Goal: Task Accomplishment & Management: Use online tool/utility

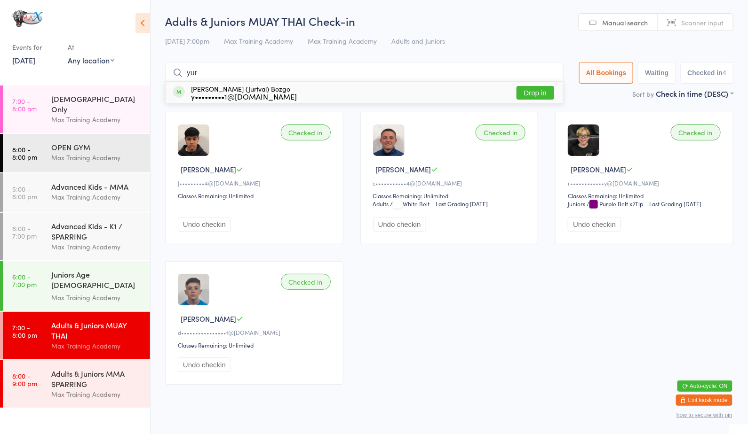
type input "yur"
click at [535, 94] on button "Drop in" at bounding box center [535, 93] width 38 height 14
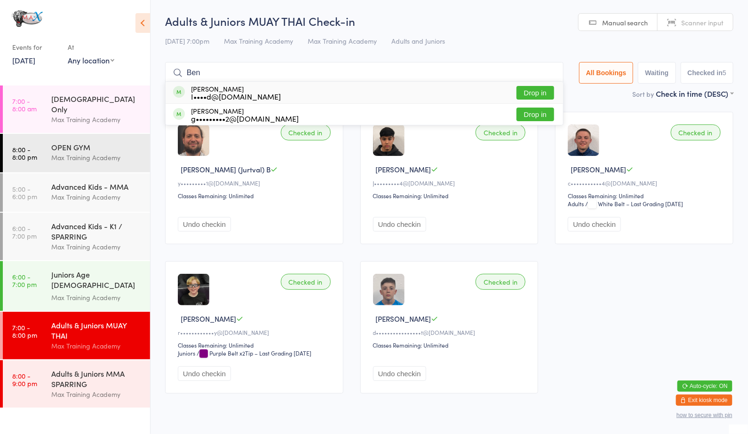
type input "Ben"
click at [545, 108] on button "Drop in" at bounding box center [535, 115] width 38 height 14
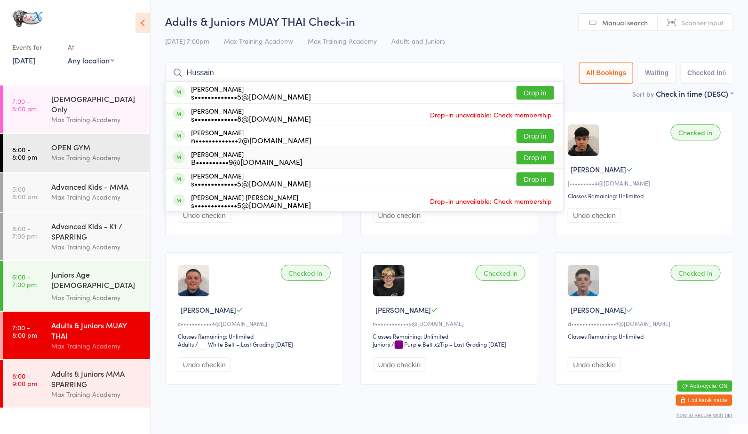
type input "Hussain"
click at [236, 166] on div "B••••••••••9@[DOMAIN_NAME]" at bounding box center [246, 162] width 111 height 8
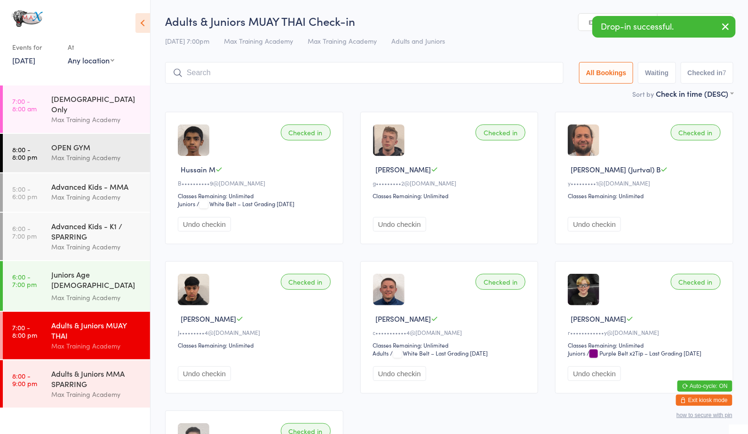
click at [199, 79] on input "search" at bounding box center [364, 73] width 398 height 22
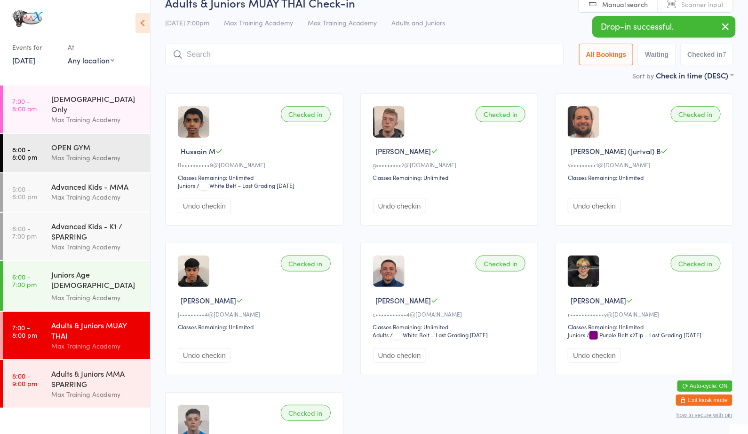
scroll to position [62, 0]
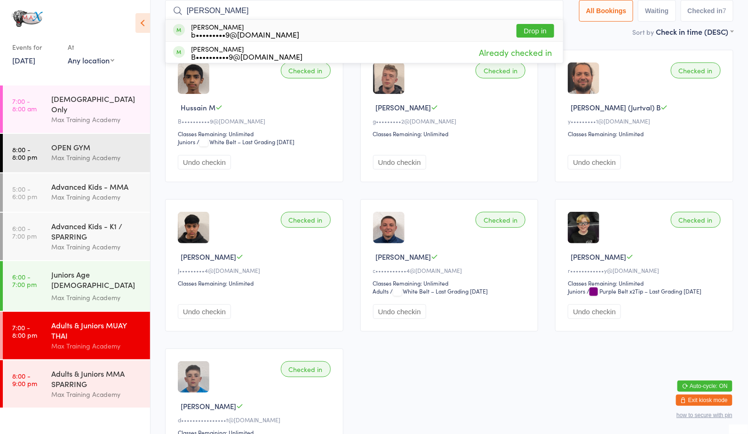
type input "[PERSON_NAME]"
click at [234, 32] on div "b•••••••••9@[DOMAIN_NAME]" at bounding box center [245, 35] width 108 height 8
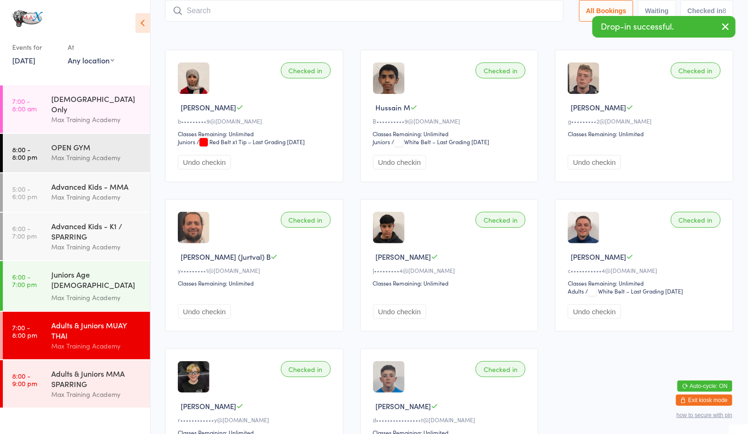
click at [303, 71] on div "Checked in" at bounding box center [306, 71] width 50 height 16
click at [270, 10] on input "search" at bounding box center [364, 11] width 398 height 22
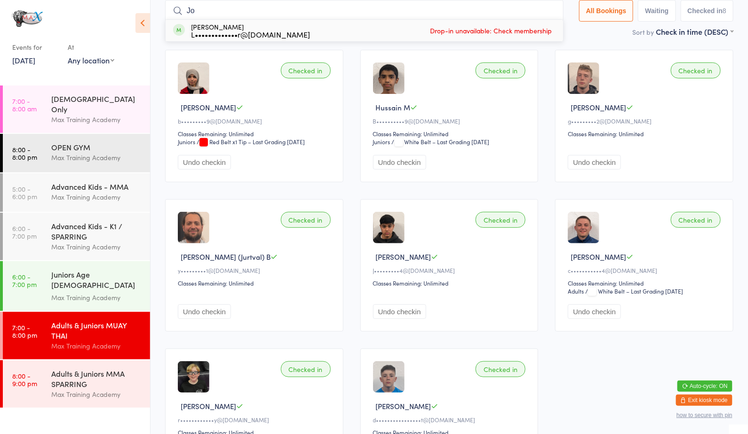
type input "J"
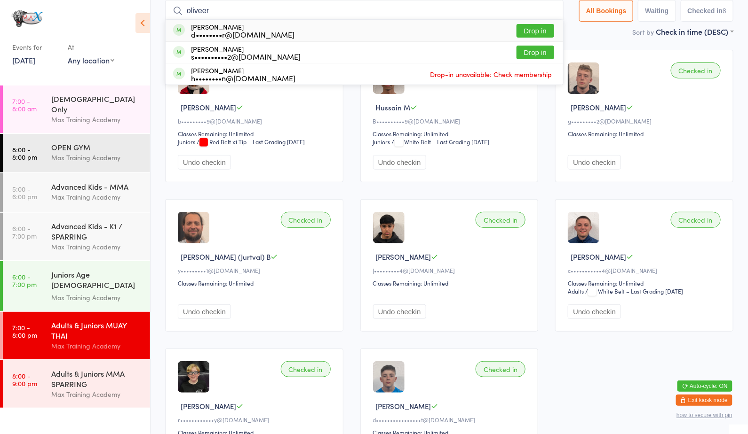
type input "oliveer"
click at [537, 29] on button "Drop in" at bounding box center [535, 31] width 38 height 14
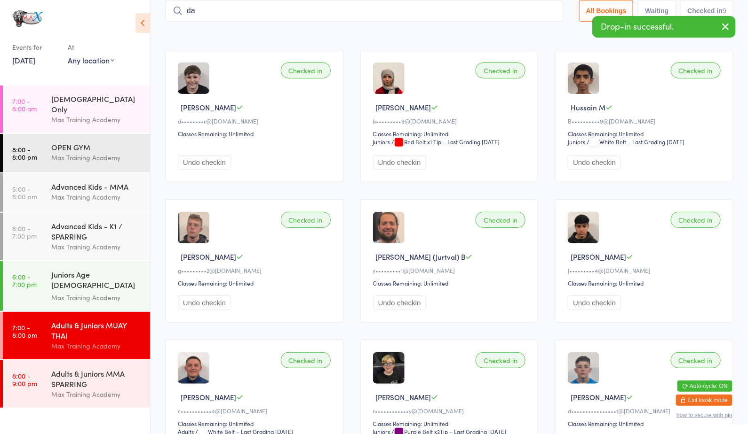
type input "dak"
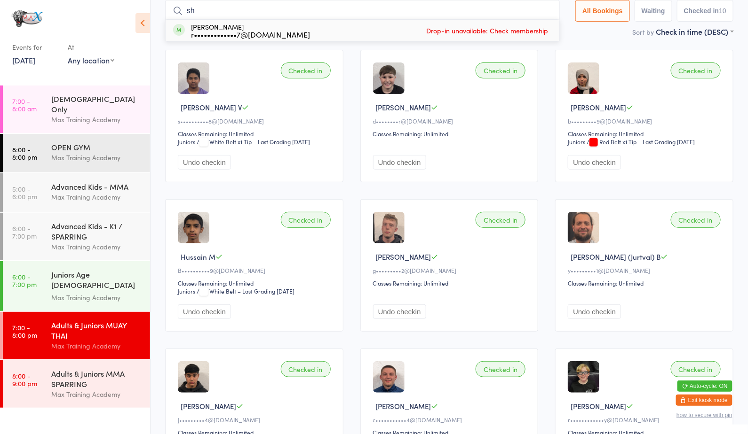
type input "s"
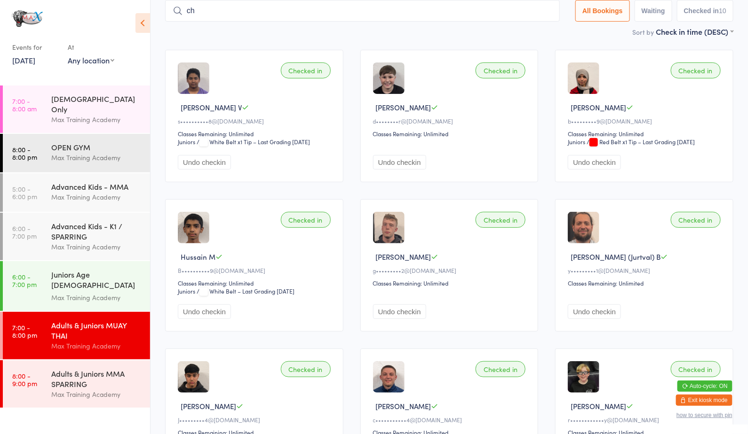
type input "che"
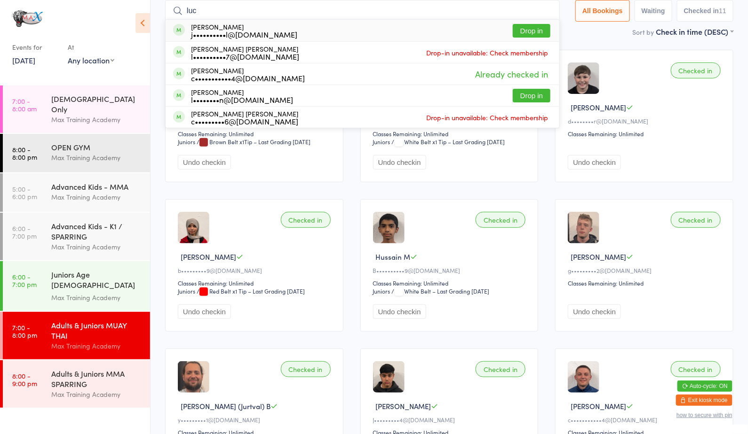
type input "luc"
click at [535, 26] on button "Drop in" at bounding box center [532, 31] width 38 height 14
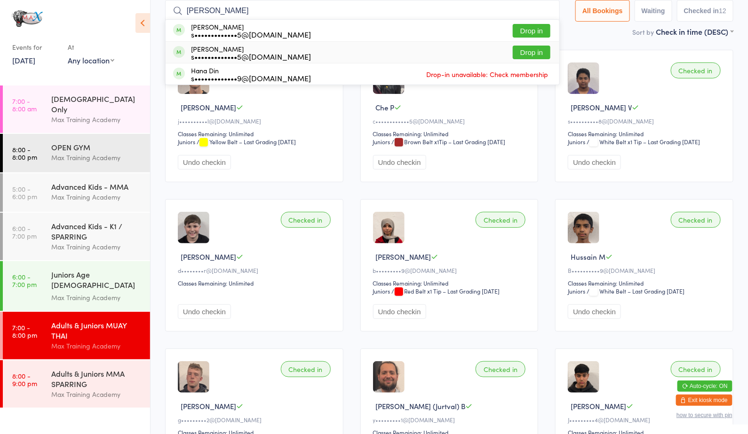
type input "[PERSON_NAME]"
click at [532, 48] on button "Drop in" at bounding box center [532, 53] width 38 height 14
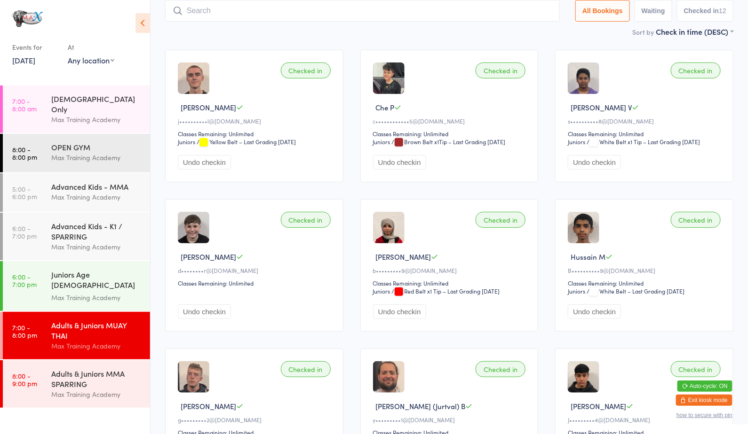
click at [513, 11] on input "search" at bounding box center [362, 11] width 394 height 22
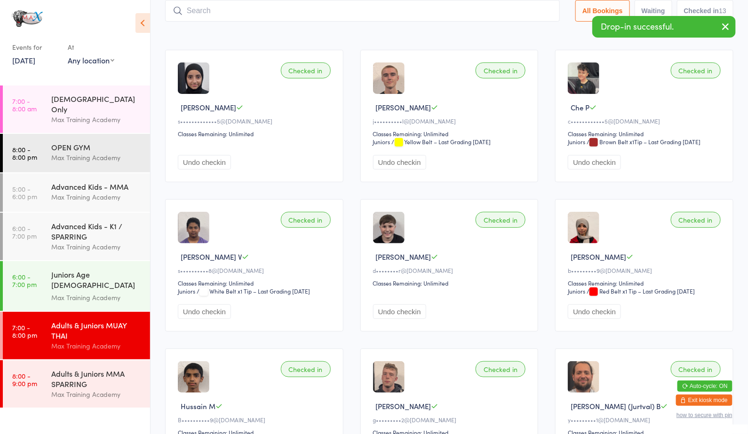
click at [513, 11] on input "search" at bounding box center [362, 11] width 394 height 22
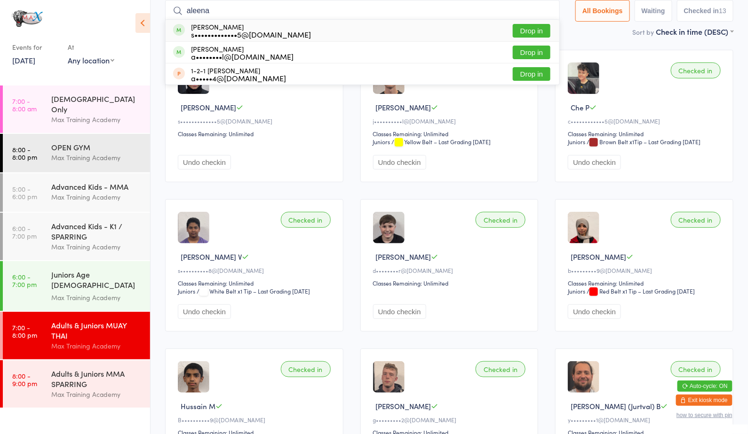
type input "aleena"
click at [527, 27] on button "Drop in" at bounding box center [532, 31] width 38 height 14
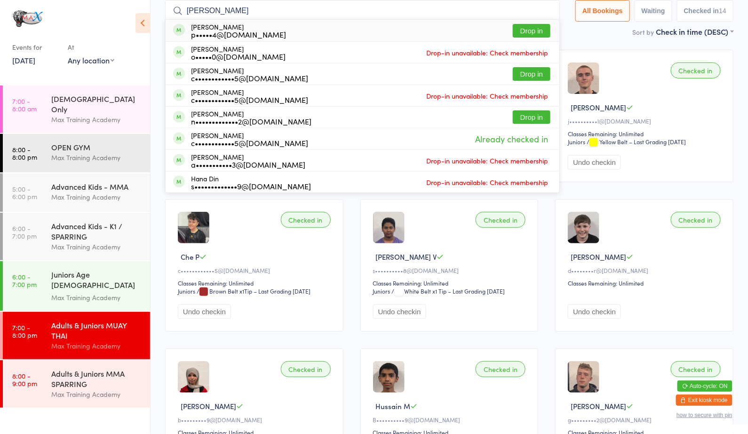
type input "[PERSON_NAME]"
click at [526, 40] on div "[PERSON_NAME] p•••••4@[DOMAIN_NAME] Drop in" at bounding box center [363, 31] width 394 height 22
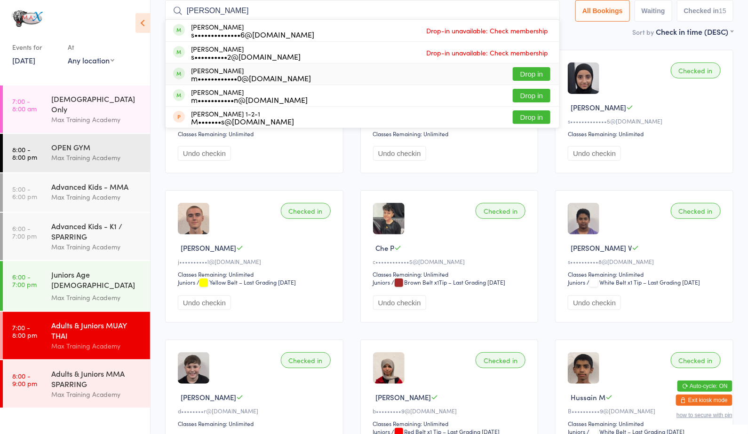
type input "[PERSON_NAME]"
click at [520, 74] on button "Drop in" at bounding box center [532, 74] width 38 height 14
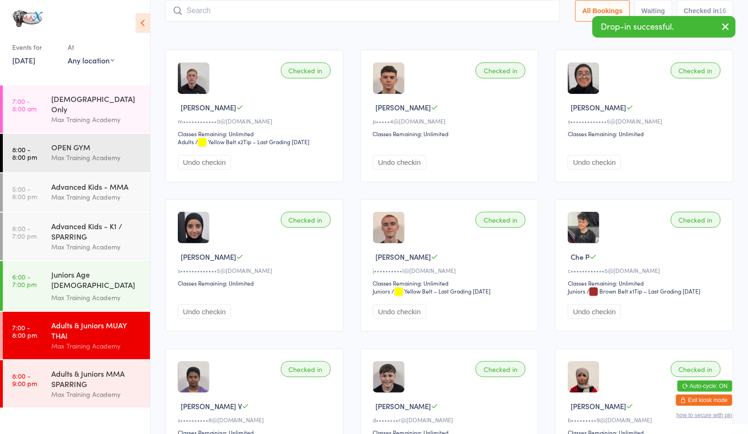
click at [520, 74] on div "Checked in" at bounding box center [500, 71] width 50 height 16
click at [415, 16] on input "search" at bounding box center [362, 11] width 394 height 22
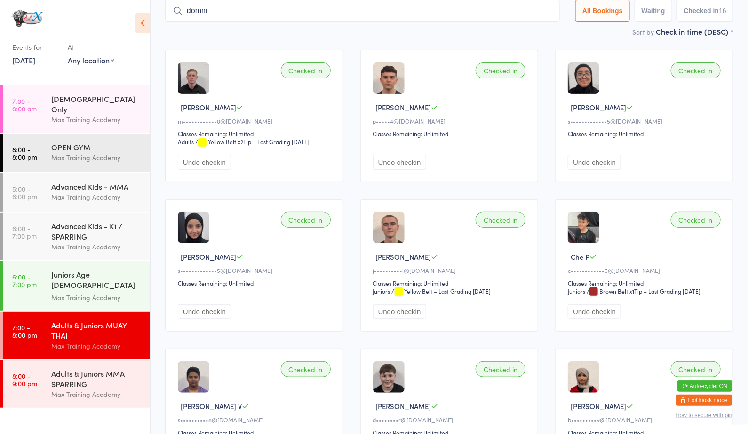
type input "[PERSON_NAME]"
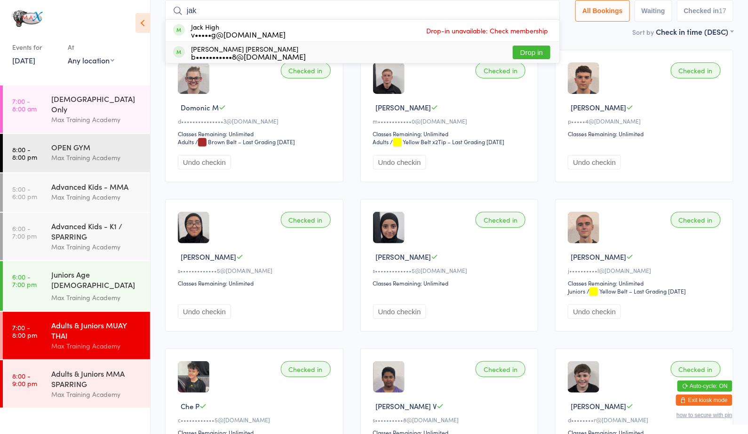
type input "jak"
click at [526, 52] on button "Drop in" at bounding box center [532, 53] width 38 height 14
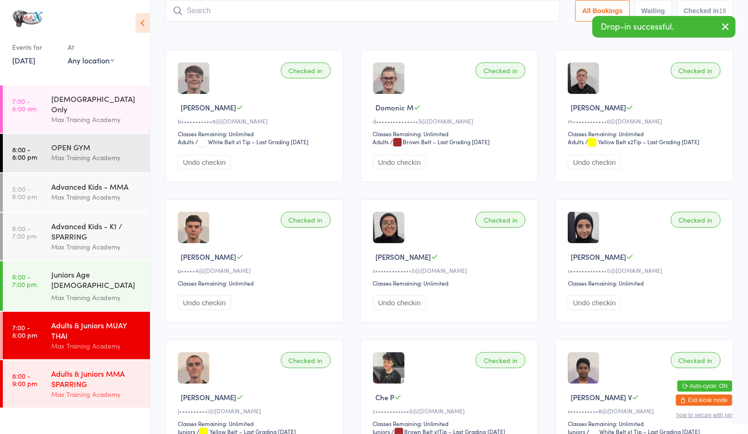
click at [84, 389] on div "Max Training Academy" at bounding box center [96, 394] width 91 height 11
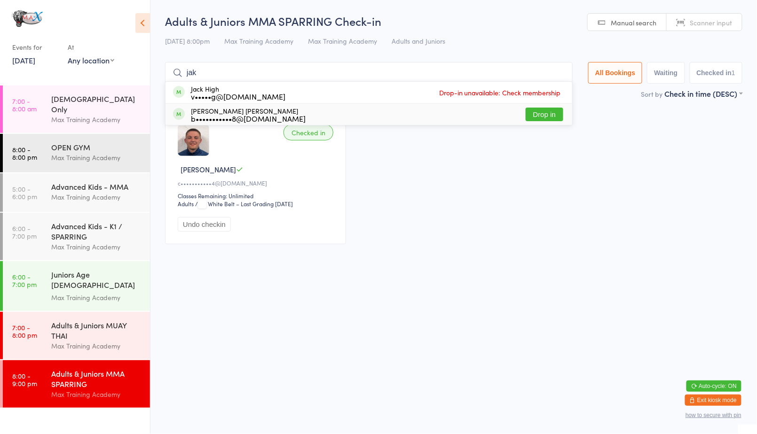
type input "jak"
click at [542, 115] on button "Drop in" at bounding box center [545, 115] width 38 height 14
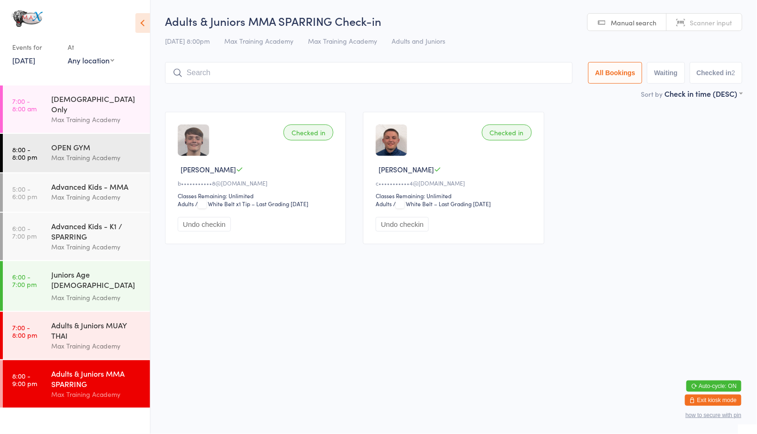
type input "a"
click at [120, 341] on div "Max Training Academy" at bounding box center [96, 346] width 91 height 11
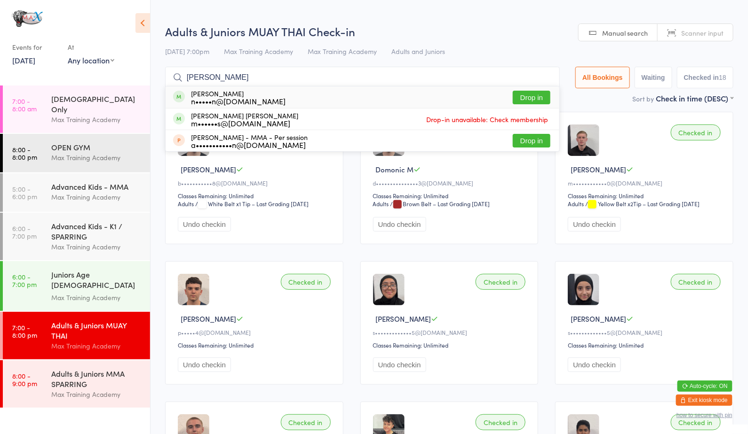
type input "[PERSON_NAME]"
click at [527, 100] on button "Drop in" at bounding box center [532, 98] width 38 height 14
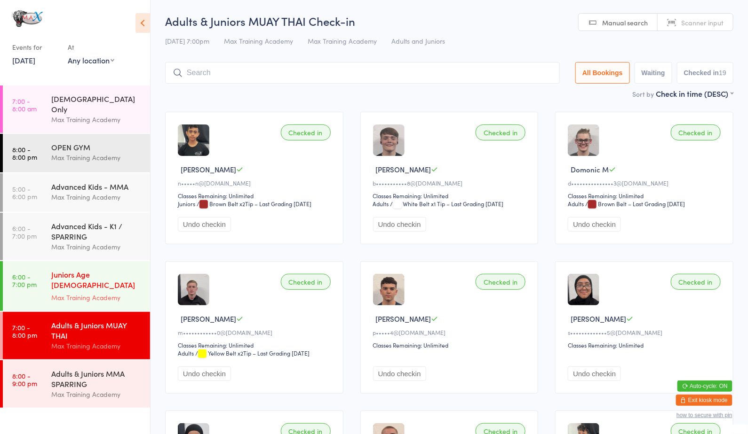
click at [101, 269] on div "Juniors Age [DEMOGRAPHIC_DATA] STRENGTH & CONDITIONING" at bounding box center [96, 280] width 91 height 23
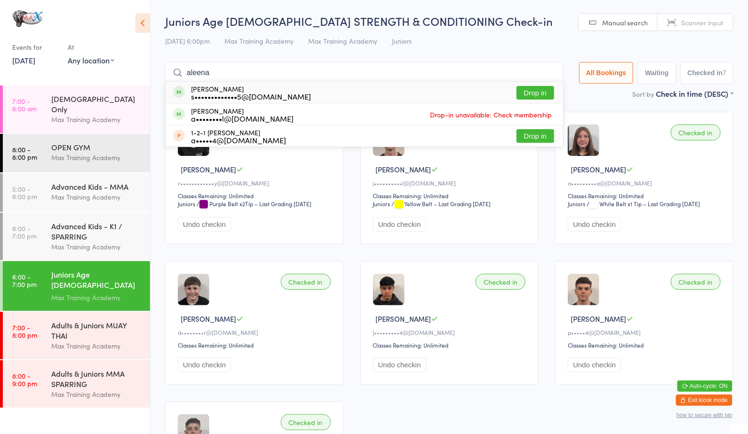
type input "aleena"
click at [534, 94] on button "Drop in" at bounding box center [535, 93] width 38 height 14
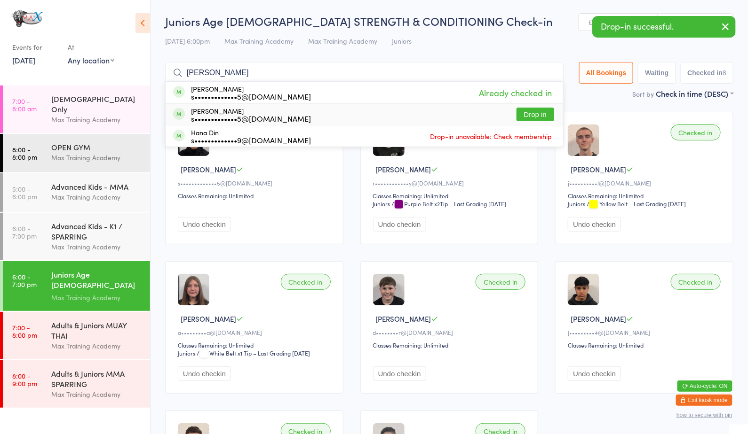
type input "[PERSON_NAME]"
click at [531, 110] on button "Drop in" at bounding box center [535, 115] width 38 height 14
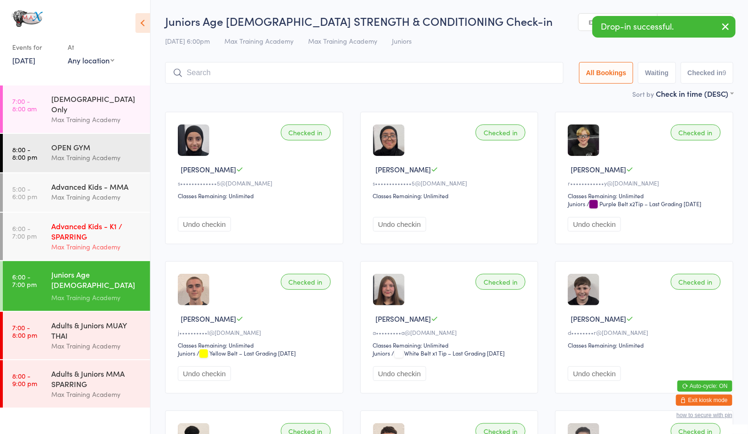
drag, startPoint x: 83, startPoint y: 328, endPoint x: 47, endPoint y: 237, distance: 98.1
click at [83, 328] on div "Adults & Juniors MUAY THAI" at bounding box center [96, 330] width 91 height 21
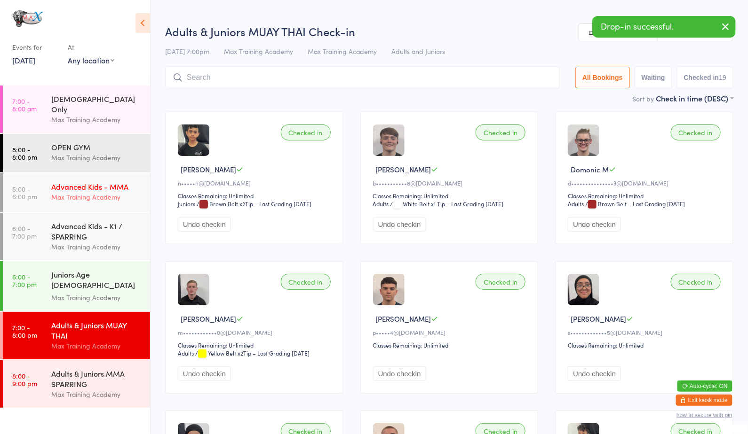
click at [96, 181] on div "Advanced Kids - MMA" at bounding box center [96, 186] width 91 height 10
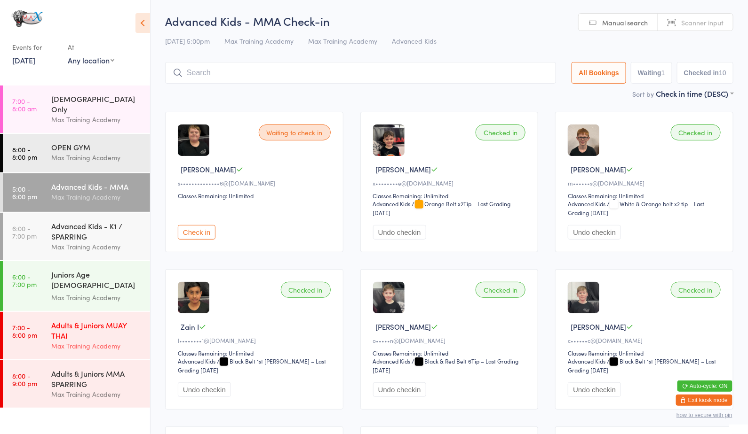
click at [98, 324] on div "Adults & Juniors MUAY THAI" at bounding box center [96, 330] width 91 height 21
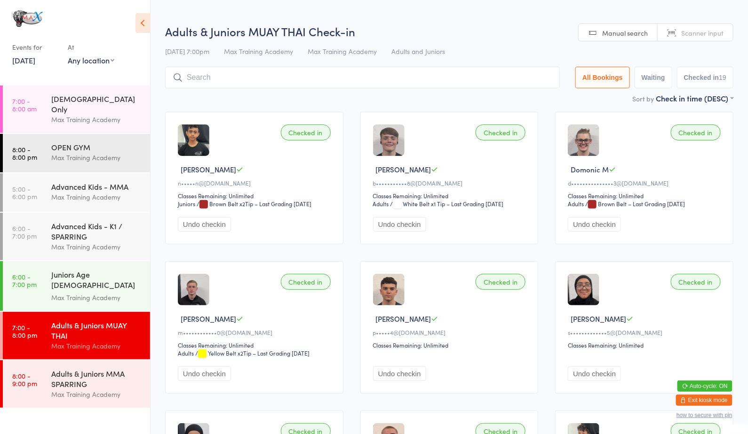
type input "a"
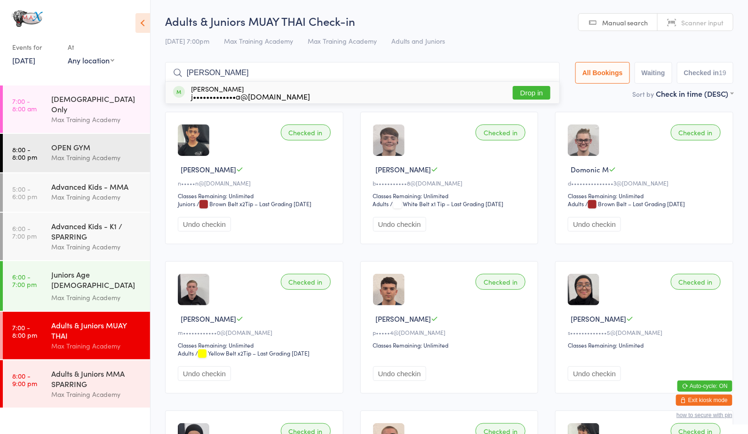
type input "[PERSON_NAME]"
click at [539, 87] on button "Drop in" at bounding box center [532, 93] width 38 height 14
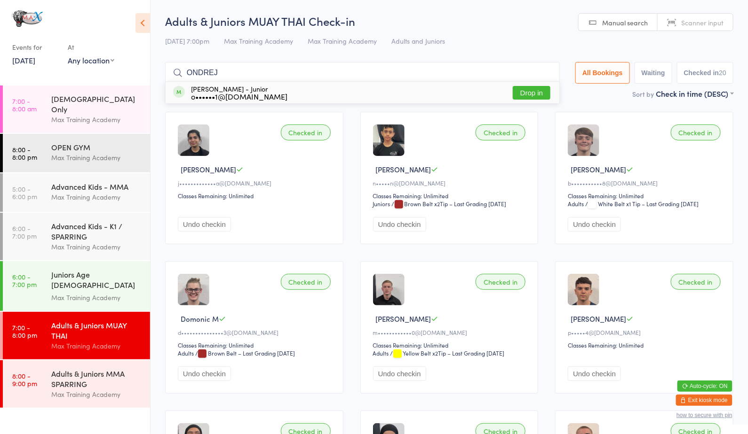
type input "ONDREJ"
click at [536, 95] on button "Drop in" at bounding box center [532, 93] width 38 height 14
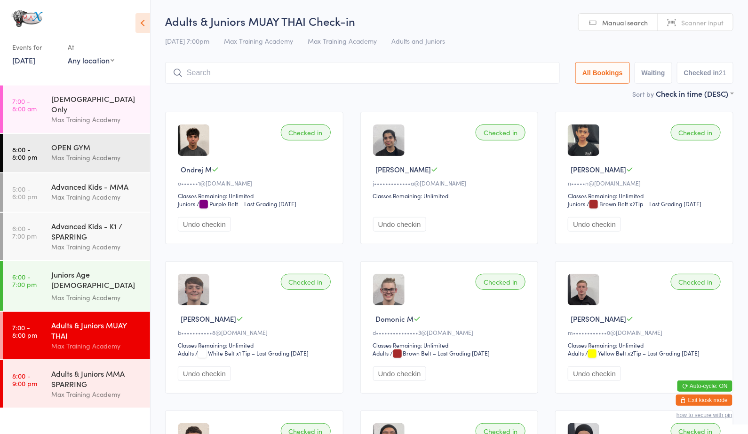
type input "\"
click at [69, 282] on div "Juniors Age [DEMOGRAPHIC_DATA] STRENGTH & CONDITIONING" at bounding box center [96, 280] width 91 height 23
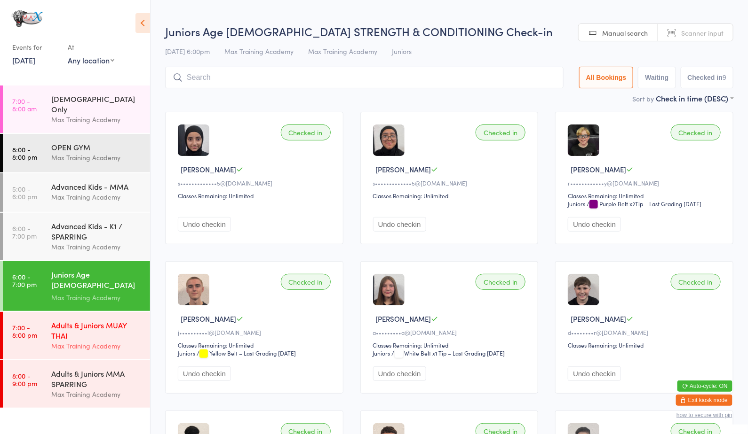
click at [55, 341] on div "Max Training Academy" at bounding box center [96, 346] width 91 height 11
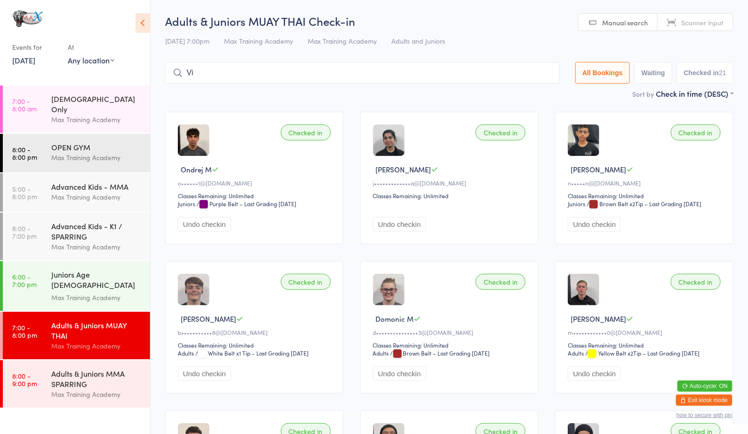
type input "V"
type input "[DATE]"
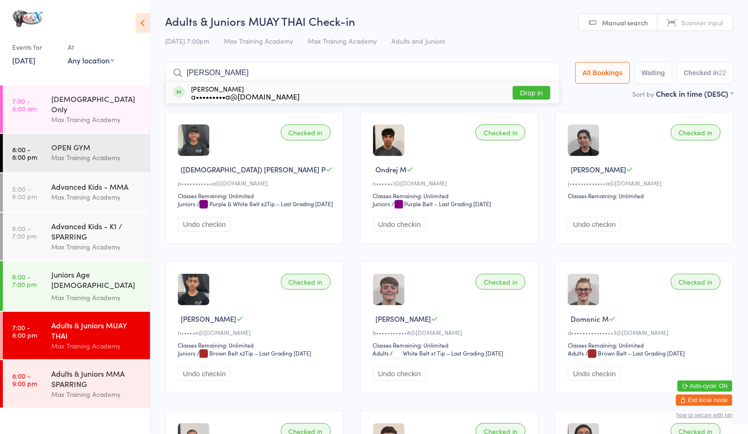
type input "[PERSON_NAME]"
click at [527, 93] on button "Drop in" at bounding box center [532, 93] width 38 height 14
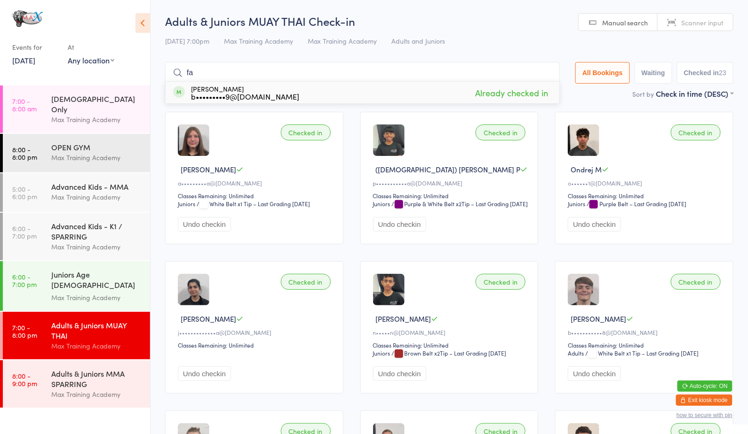
type input "f"
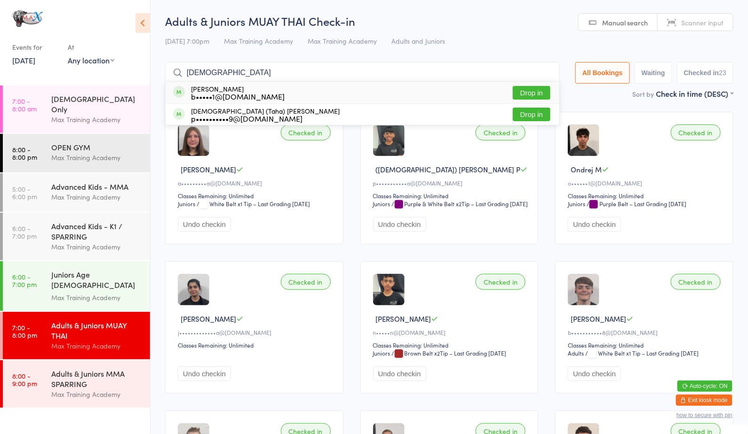
type input "[DEMOGRAPHIC_DATA]"
click at [539, 89] on button "Drop in" at bounding box center [532, 93] width 38 height 14
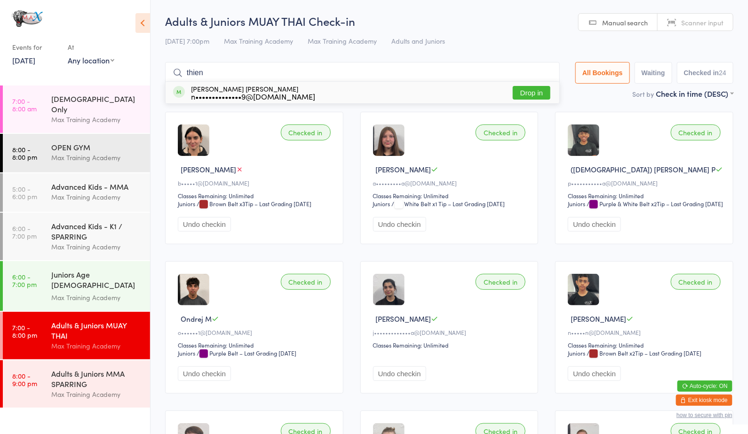
type input "thien"
click at [533, 93] on button "Drop in" at bounding box center [532, 93] width 38 height 14
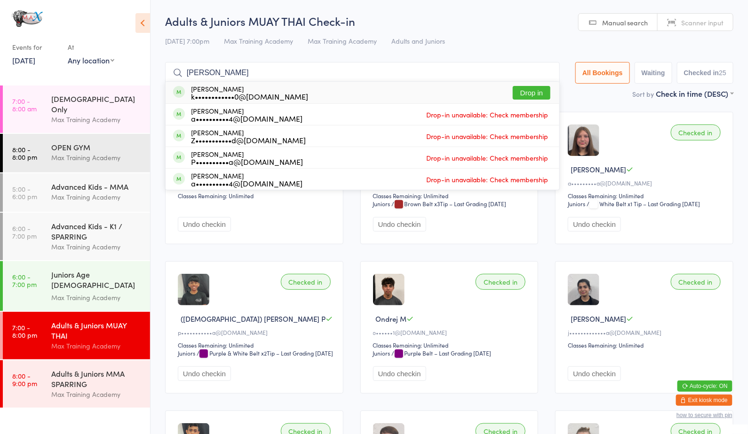
type input "[PERSON_NAME]"
click at [531, 87] on button "Drop in" at bounding box center [532, 93] width 38 height 14
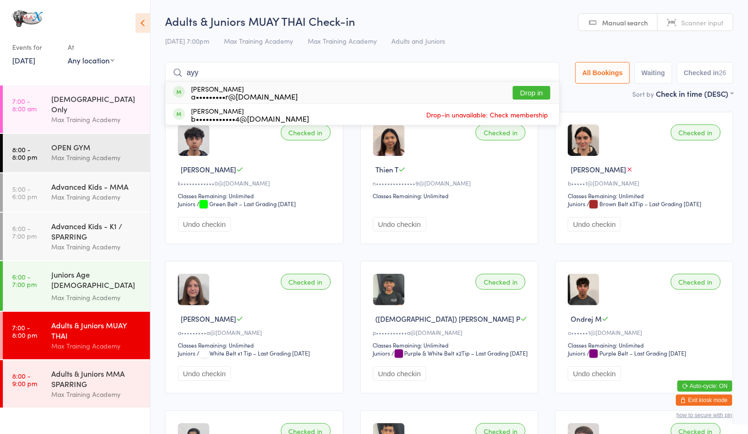
type input "ayy"
click at [532, 90] on button "Drop in" at bounding box center [532, 93] width 38 height 14
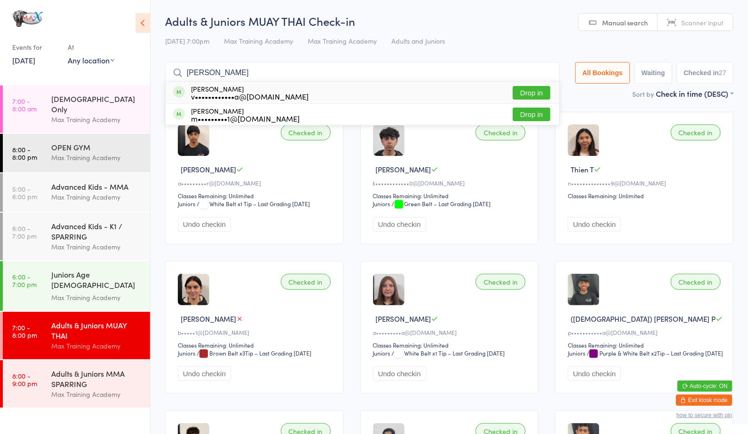
type input "[PERSON_NAME]"
click at [531, 89] on button "Drop in" at bounding box center [532, 93] width 38 height 14
